Goal: Find specific page/section: Find specific page/section

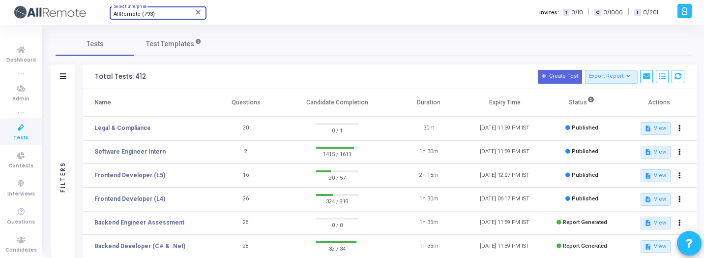
click at [144, 17] on span "AllRemote (793)" at bounding box center [134, 14] width 41 height 6
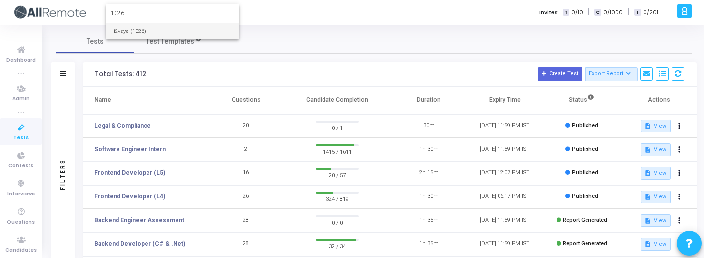
type input "1026"
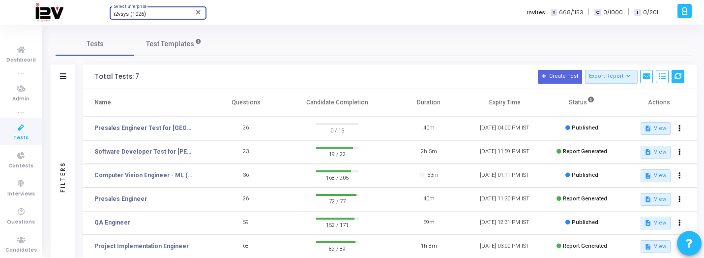
click at [680, 77] on icon at bounding box center [678, 76] width 7 height 7
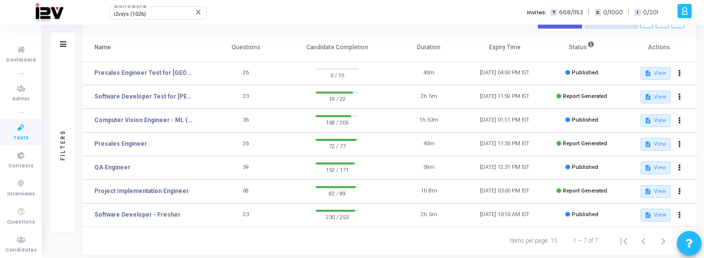
scroll to position [60, 0]
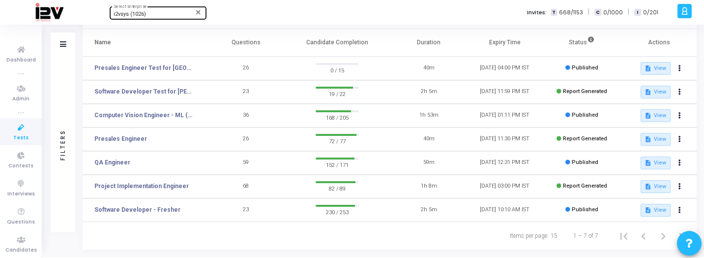
click at [162, 13] on div "i2vsys (1026)" at bounding box center [154, 14] width 80 height 6
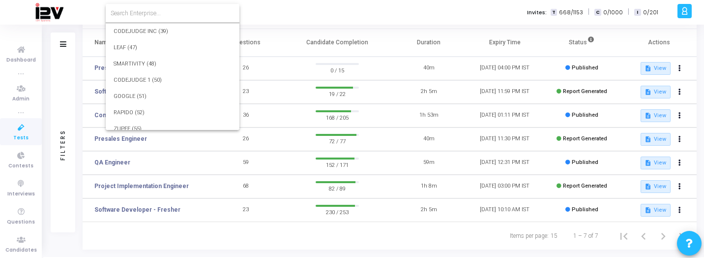
scroll to position [14639, 0]
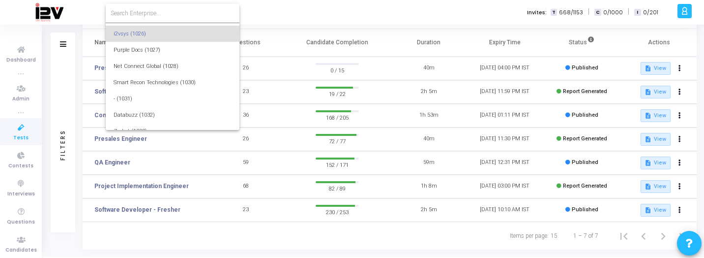
click at [164, 13] on input at bounding box center [173, 13] width 124 height 9
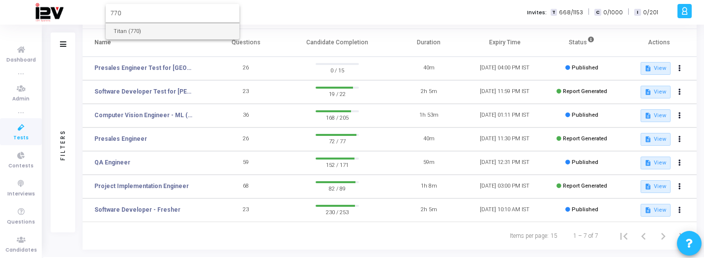
type input "770"
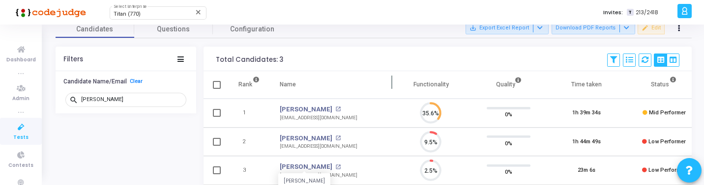
scroll to position [21, 25]
click at [24, 133] on link "Tests" at bounding box center [21, 131] width 42 height 27
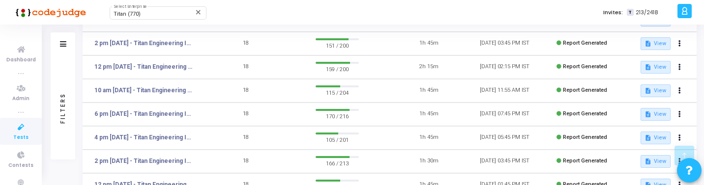
scroll to position [338, 0]
